Goal: Complete application form

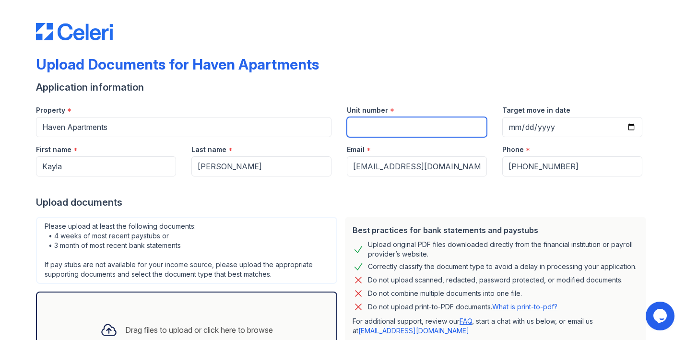
click at [375, 133] on input "Unit number" at bounding box center [417, 127] width 140 height 20
type input "1305"
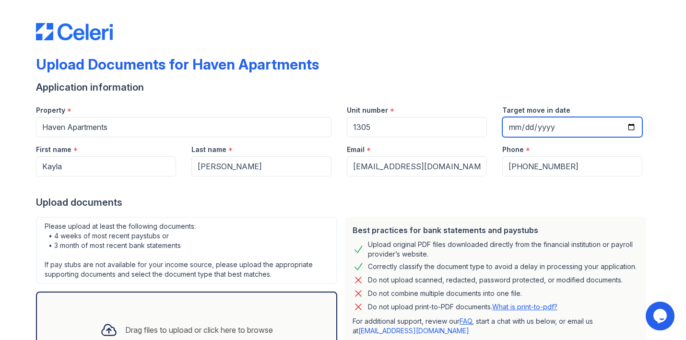
click at [517, 127] on input "Target move in date" at bounding box center [572, 127] width 140 height 20
type input "[DATE]"
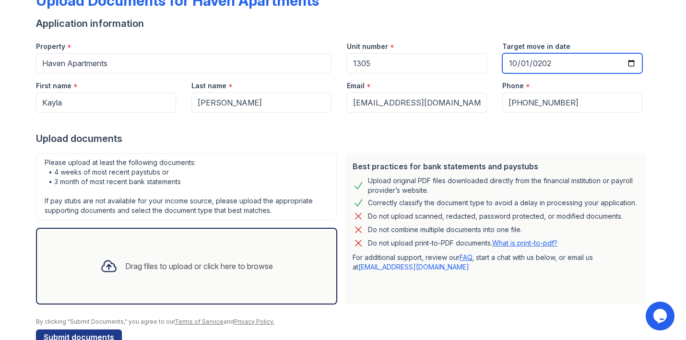
scroll to position [88, 0]
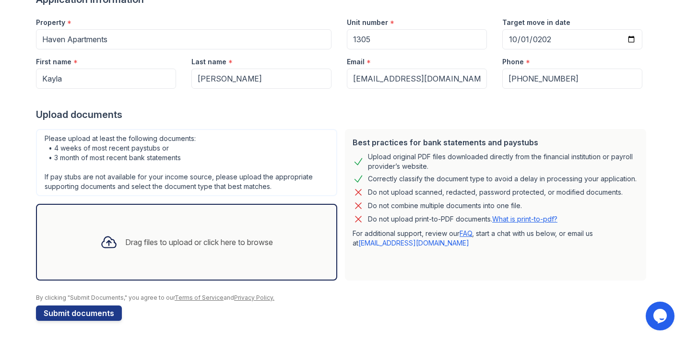
click at [138, 246] on div "Drag files to upload or click here to browse" at bounding box center [199, 242] width 148 height 12
click at [134, 241] on div "Drag files to upload or click here to browse" at bounding box center [199, 242] width 148 height 12
click at [649, 23] on div "Target move in date [DATE]" at bounding box center [571, 29] width 155 height 39
click at [165, 237] on div "Drag files to upload or click here to browse" at bounding box center [199, 242] width 148 height 12
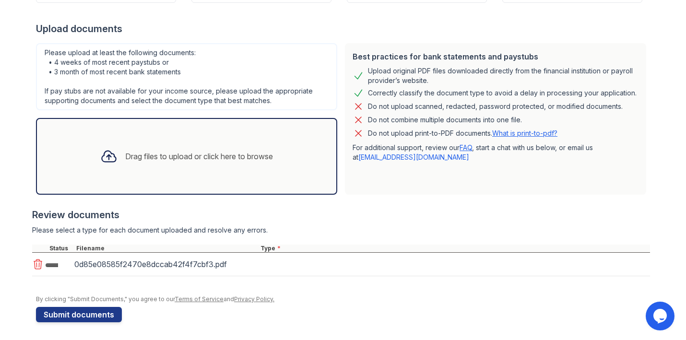
scroll to position [175, 0]
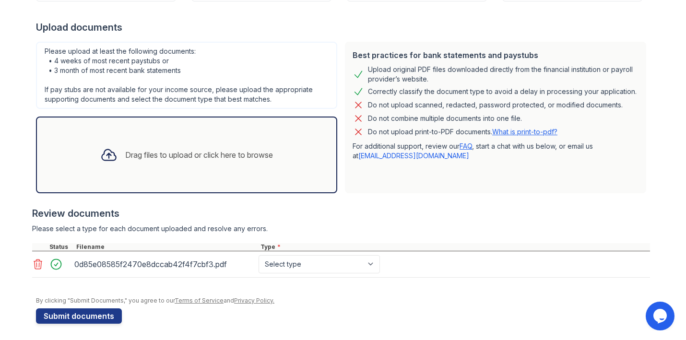
click at [150, 159] on div "Drag files to upload or click here to browse" at bounding box center [199, 155] width 148 height 12
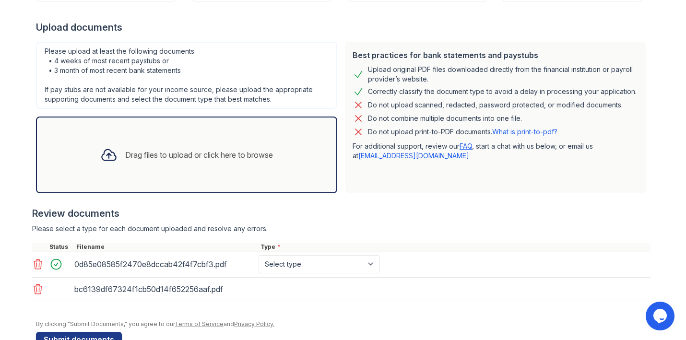
scroll to position [201, 0]
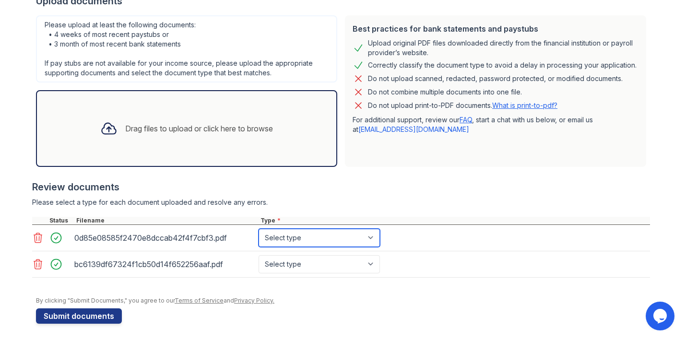
click at [332, 240] on select "Select type Paystub Bank Statement Offer Letter Tax Documents Benefit Award Let…" at bounding box center [318, 238] width 121 height 18
select select "bank_statement"
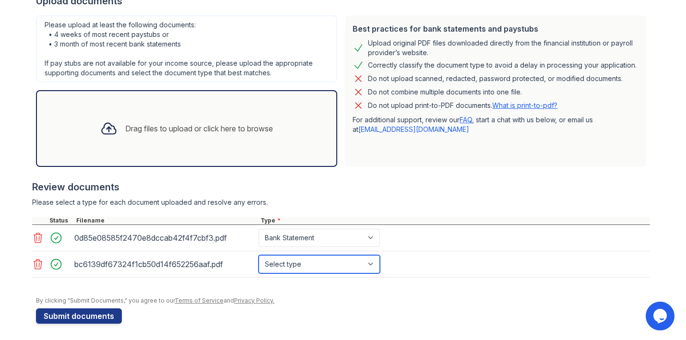
click at [335, 261] on select "Select type Paystub Bank Statement Offer Letter Tax Documents Benefit Award Let…" at bounding box center [318, 264] width 121 height 18
select select "bank_statement"
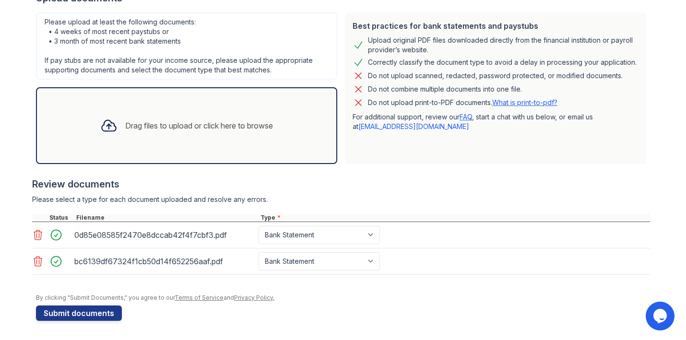
click at [123, 146] on div "Drag files to upload or click here to browse" at bounding box center [186, 125] width 301 height 77
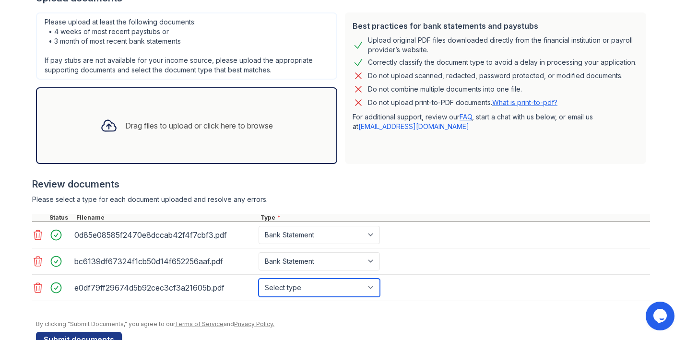
click at [312, 287] on select "Select type Paystub Bank Statement Offer Letter Tax Documents Benefit Award Let…" at bounding box center [318, 288] width 121 height 18
select select "bank_statement"
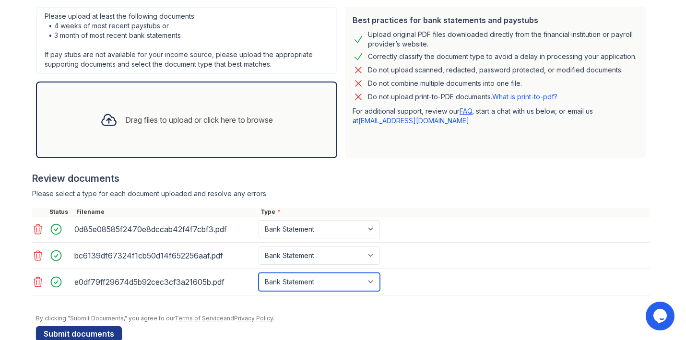
scroll to position [231, 0]
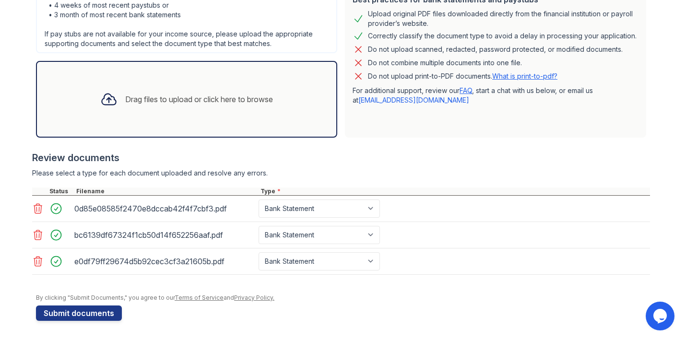
click at [168, 108] on div "Drag files to upload or click here to browse" at bounding box center [187, 99] width 188 height 33
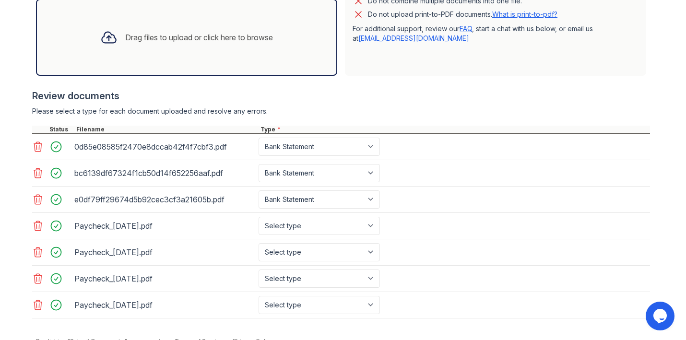
scroll to position [293, 0]
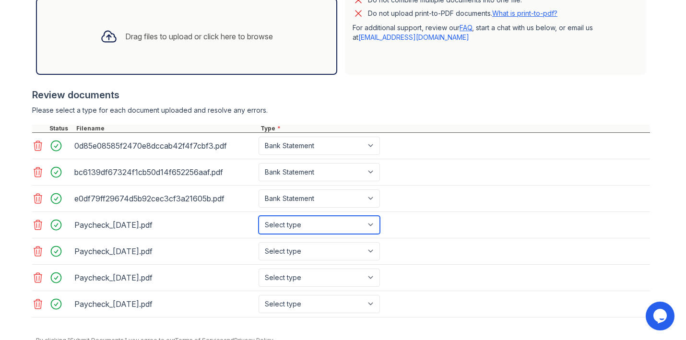
click at [318, 229] on select "Select type Paystub Bank Statement Offer Letter Tax Documents Benefit Award Let…" at bounding box center [318, 225] width 121 height 18
select select "paystub"
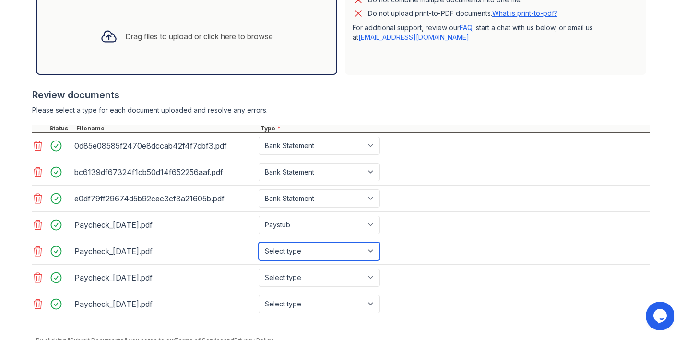
click at [297, 247] on select "Select type Paystub Bank Statement Offer Letter Tax Documents Benefit Award Let…" at bounding box center [318, 251] width 121 height 18
select select "paystub"
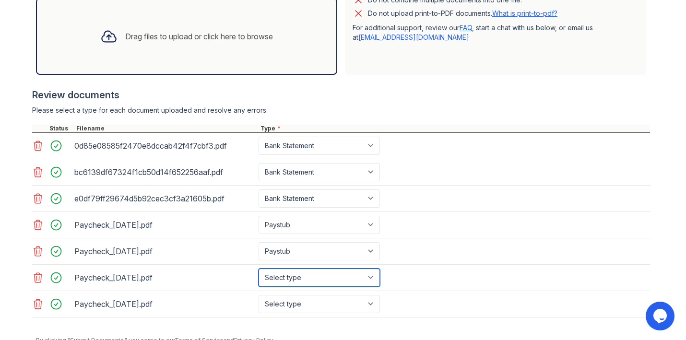
click at [292, 274] on select "Select type Paystub Bank Statement Offer Letter Tax Documents Benefit Award Let…" at bounding box center [318, 277] width 121 height 18
select select "paystub"
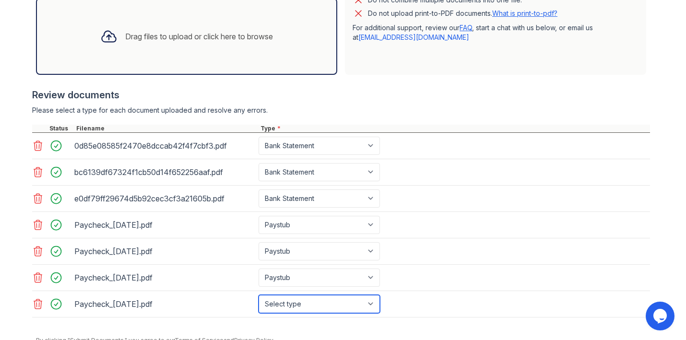
click at [304, 302] on select "Select type Paystub Bank Statement Offer Letter Tax Documents Benefit Award Let…" at bounding box center [318, 304] width 121 height 18
select select "paystub"
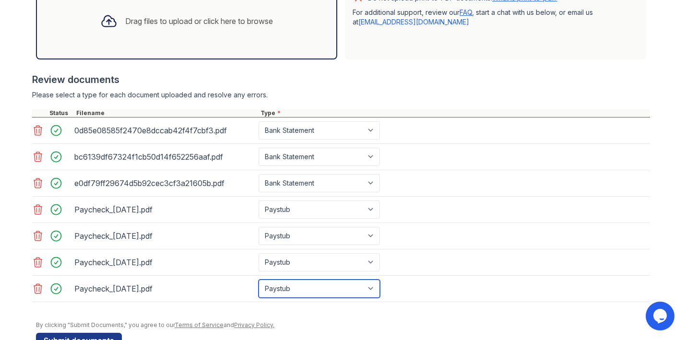
scroll to position [336, 0]
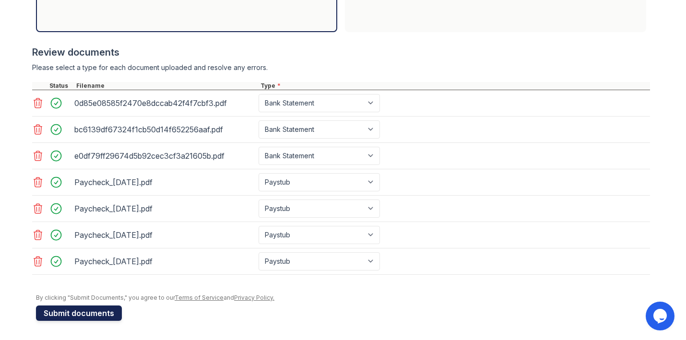
click at [93, 313] on button "Submit documents" at bounding box center [79, 312] width 86 height 15
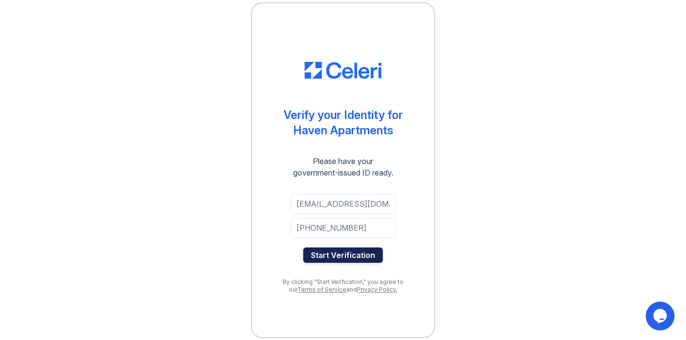
click at [355, 257] on button "Start Verification" at bounding box center [343, 254] width 80 height 15
